Goal: Task Accomplishment & Management: Manage account settings

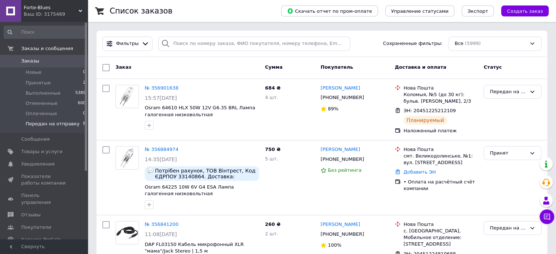
click at [44, 124] on span "Передан на отправку" at bounding box center [53, 124] width 54 height 7
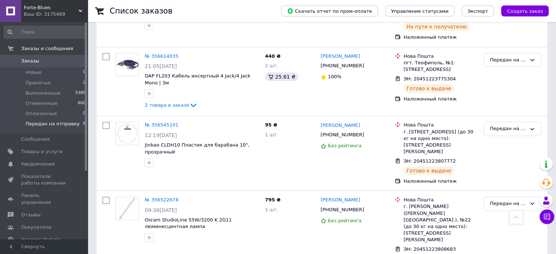
scroll to position [385, 0]
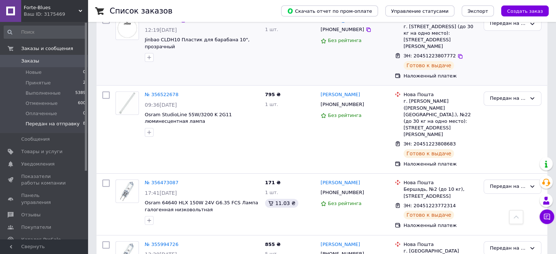
scroll to position [385, 0]
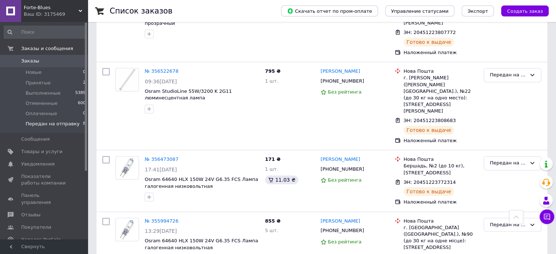
scroll to position [385, 0]
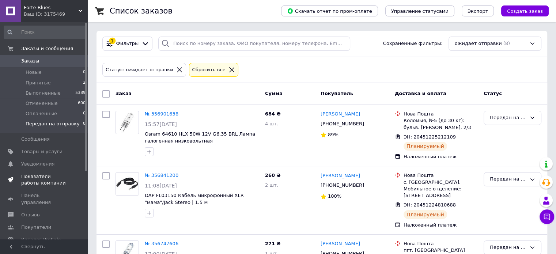
click at [48, 176] on span "Показатели работы компании" at bounding box center [44, 179] width 46 height 13
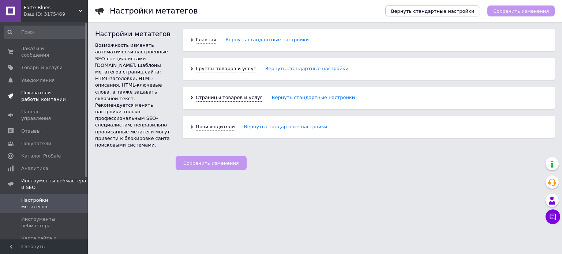
click at [34, 90] on span "Показатели работы компании" at bounding box center [44, 96] width 46 height 13
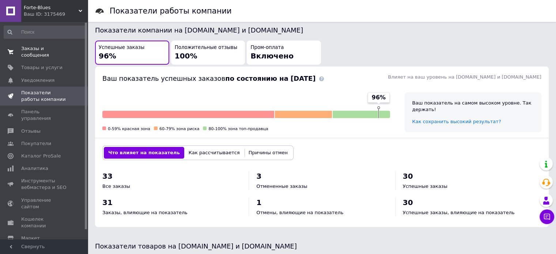
scroll to position [137, 0]
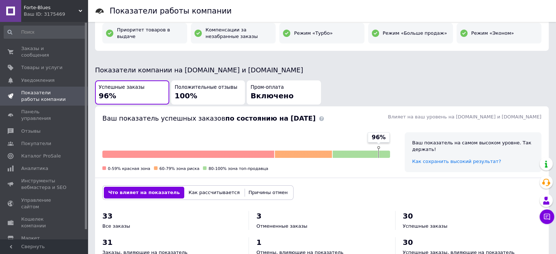
click at [200, 92] on div "Положительные отзывы 100%" at bounding box center [208, 92] width 67 height 17
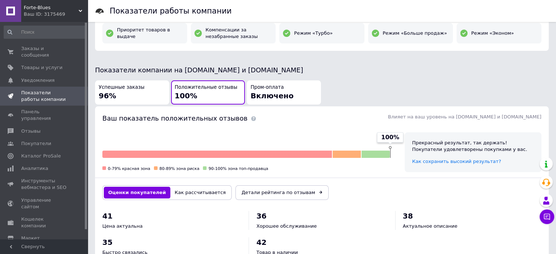
click at [267, 95] on span "Включено" at bounding box center [272, 95] width 43 height 9
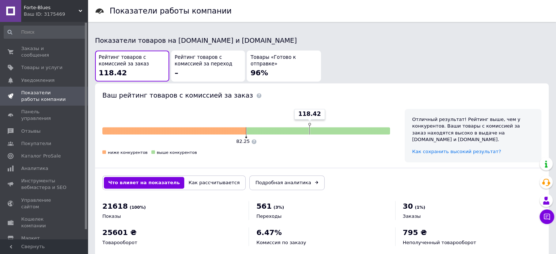
scroll to position [312, 0]
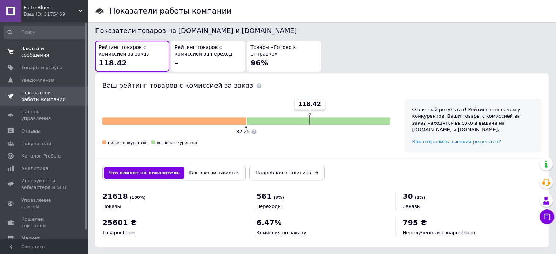
click at [40, 50] on span "Заказы и сообщения" at bounding box center [44, 51] width 46 height 13
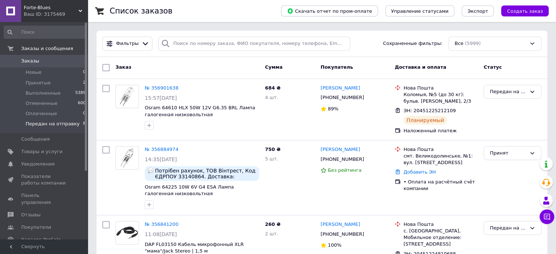
click at [51, 125] on span "Передан на отправку" at bounding box center [53, 124] width 54 height 7
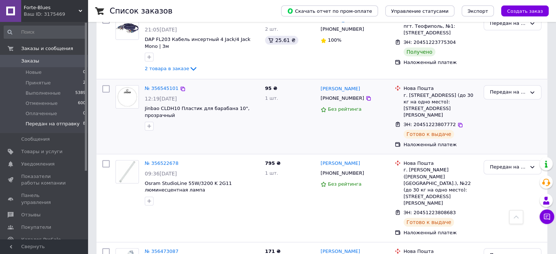
scroll to position [385, 0]
